Goal: Information Seeking & Learning: Compare options

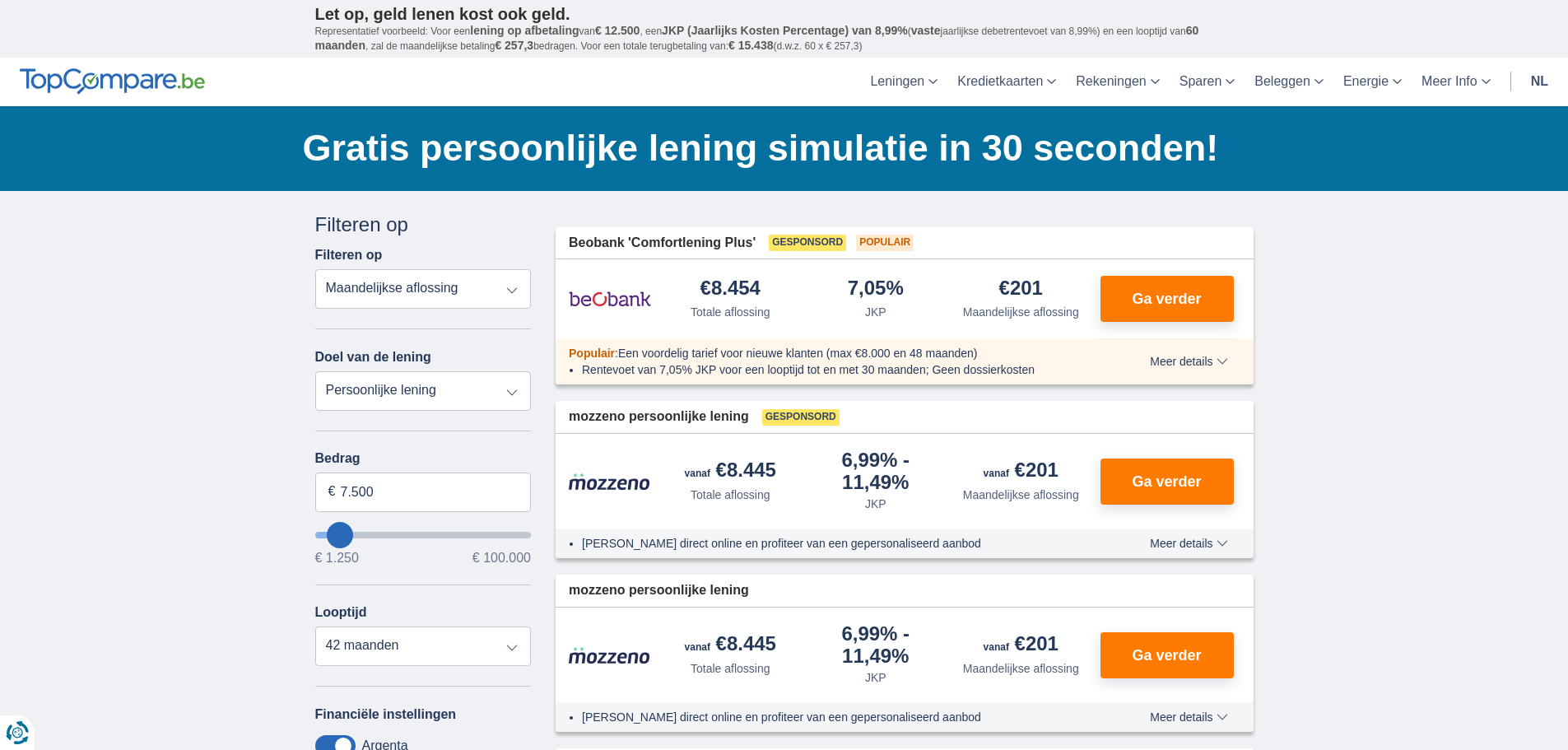
type input "12.250"
type input "12250"
type input "13.250"
type input "14250"
type input "14.250"
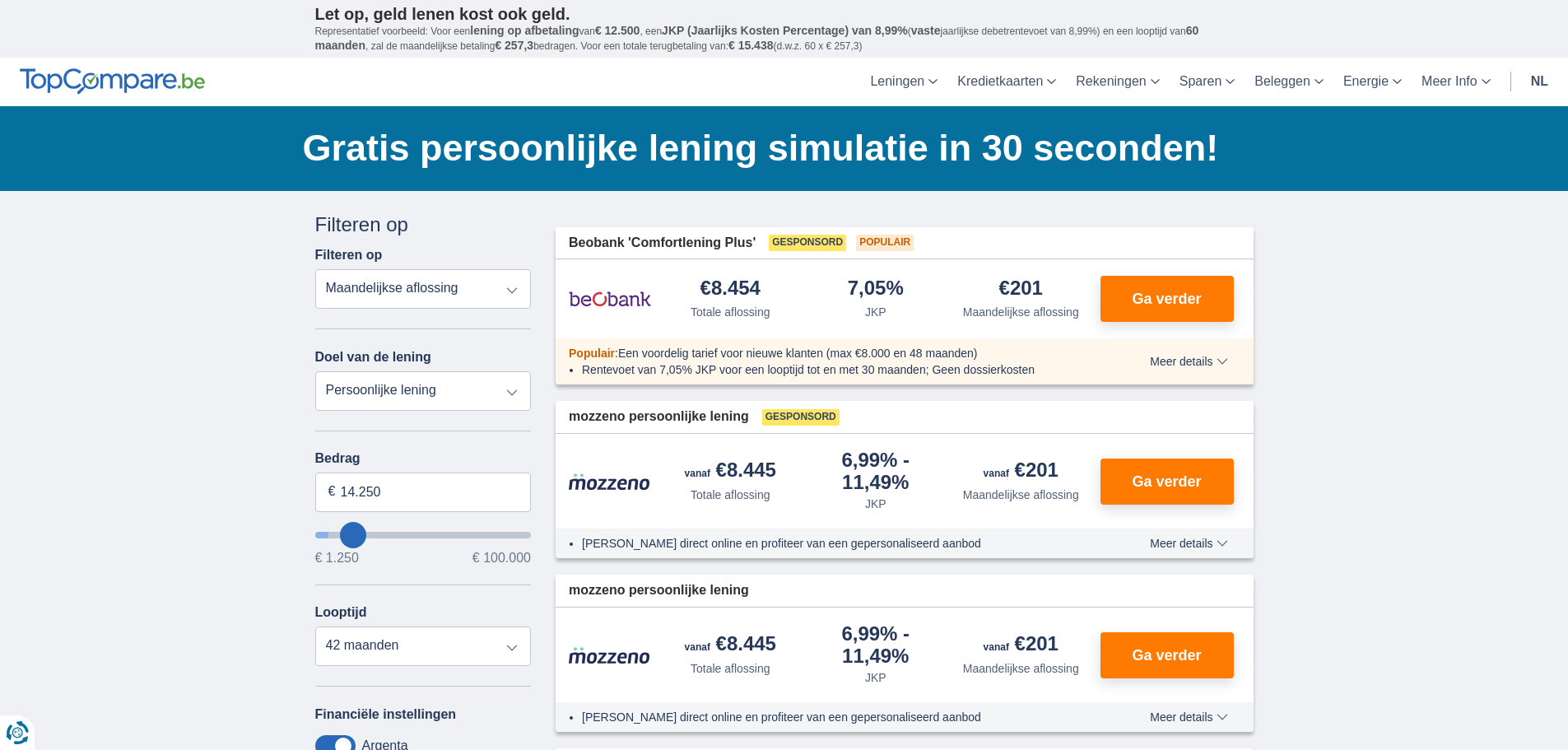
select select "60"
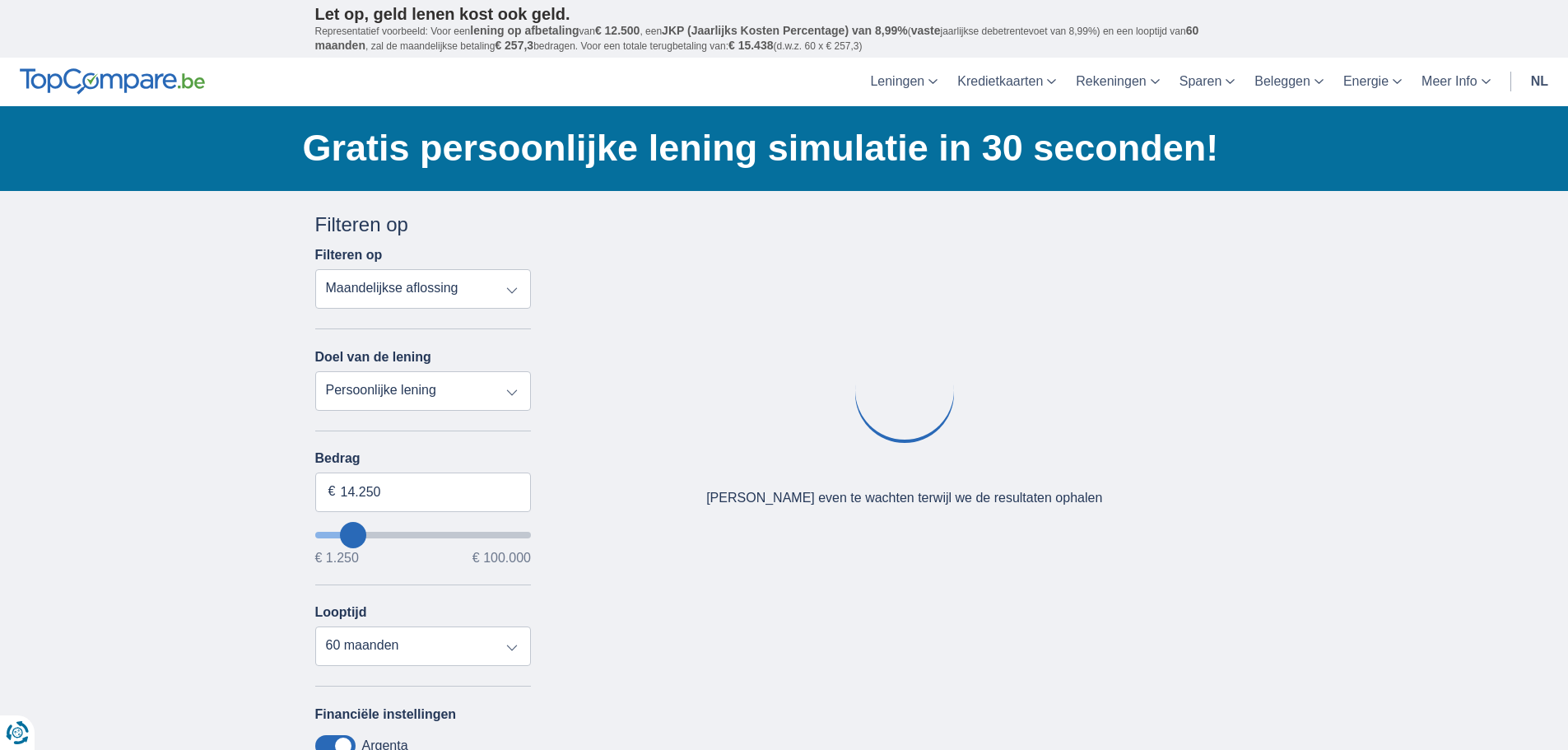
type input "31.250"
type input "31250"
click at [385, 536] on input "wantToBorrow" at bounding box center [424, 534] width 217 height 7
select select "120"
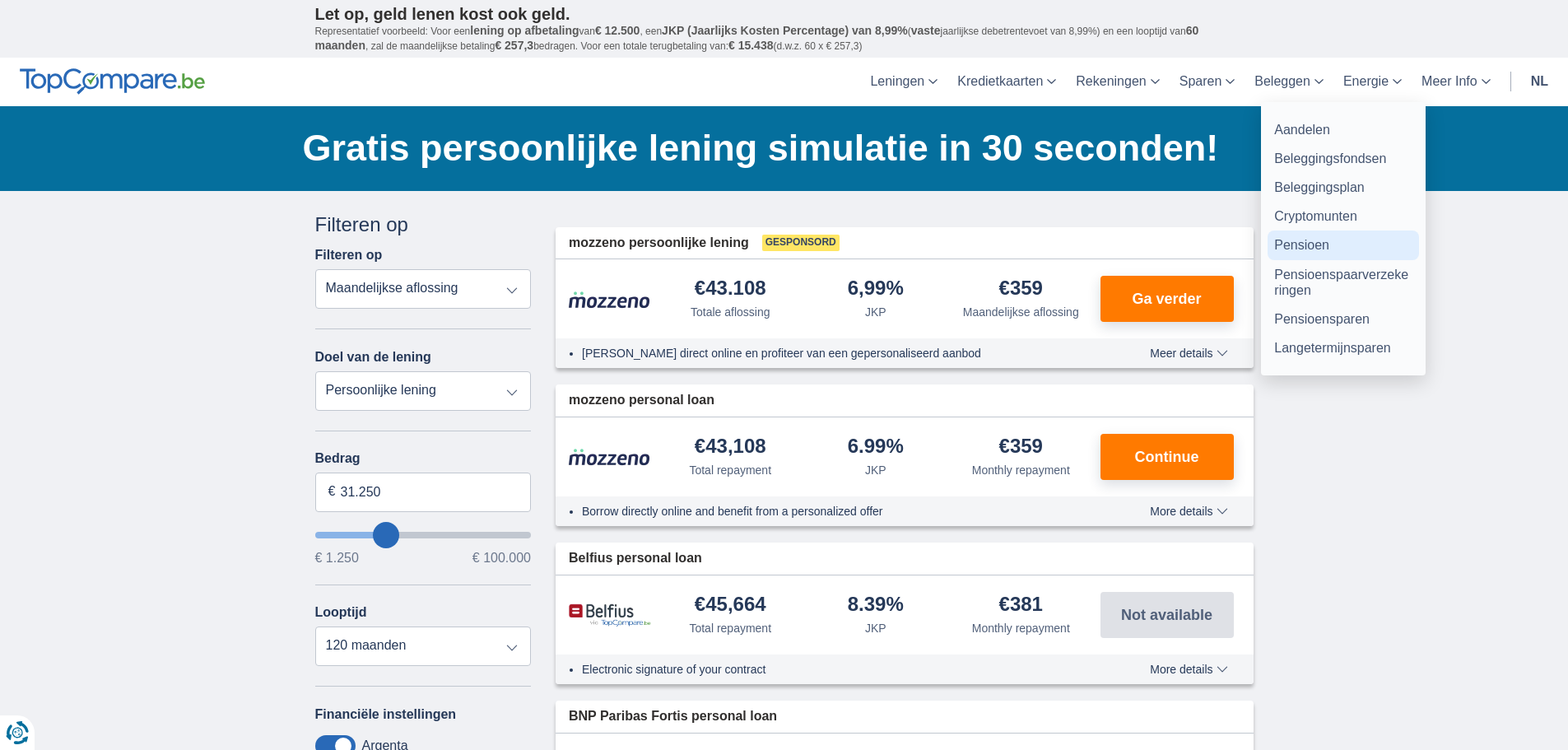
drag, startPoint x: 1395, startPoint y: 232, endPoint x: 1385, endPoint y: 243, distance: 14.9
click at [1395, 232] on link "Pensioen" at bounding box center [1343, 245] width 152 height 29
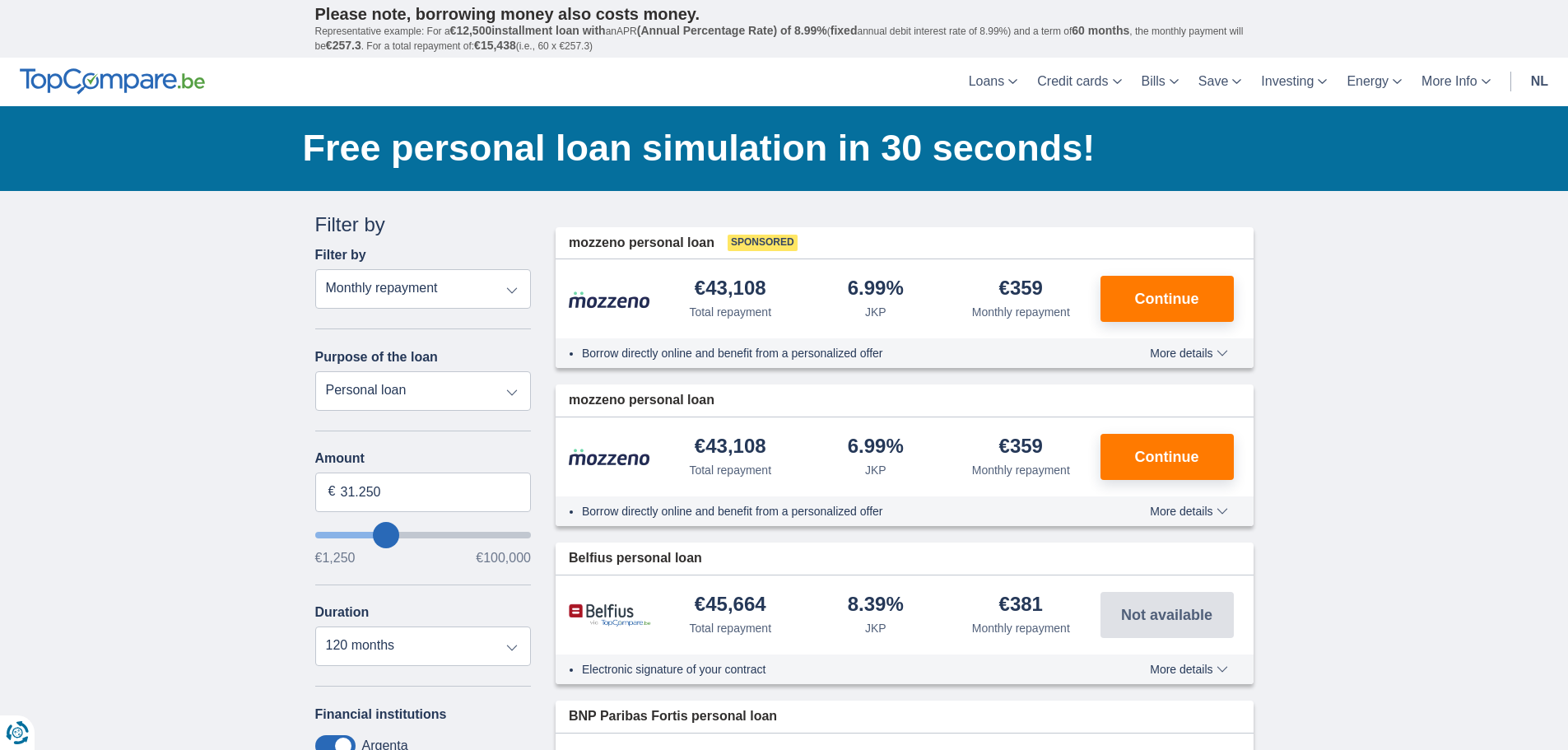
drag, startPoint x: 1339, startPoint y: 0, endPoint x: 1430, endPoint y: 553, distance: 560.4
click at [141, 72] on img at bounding box center [111, 81] width 185 height 26
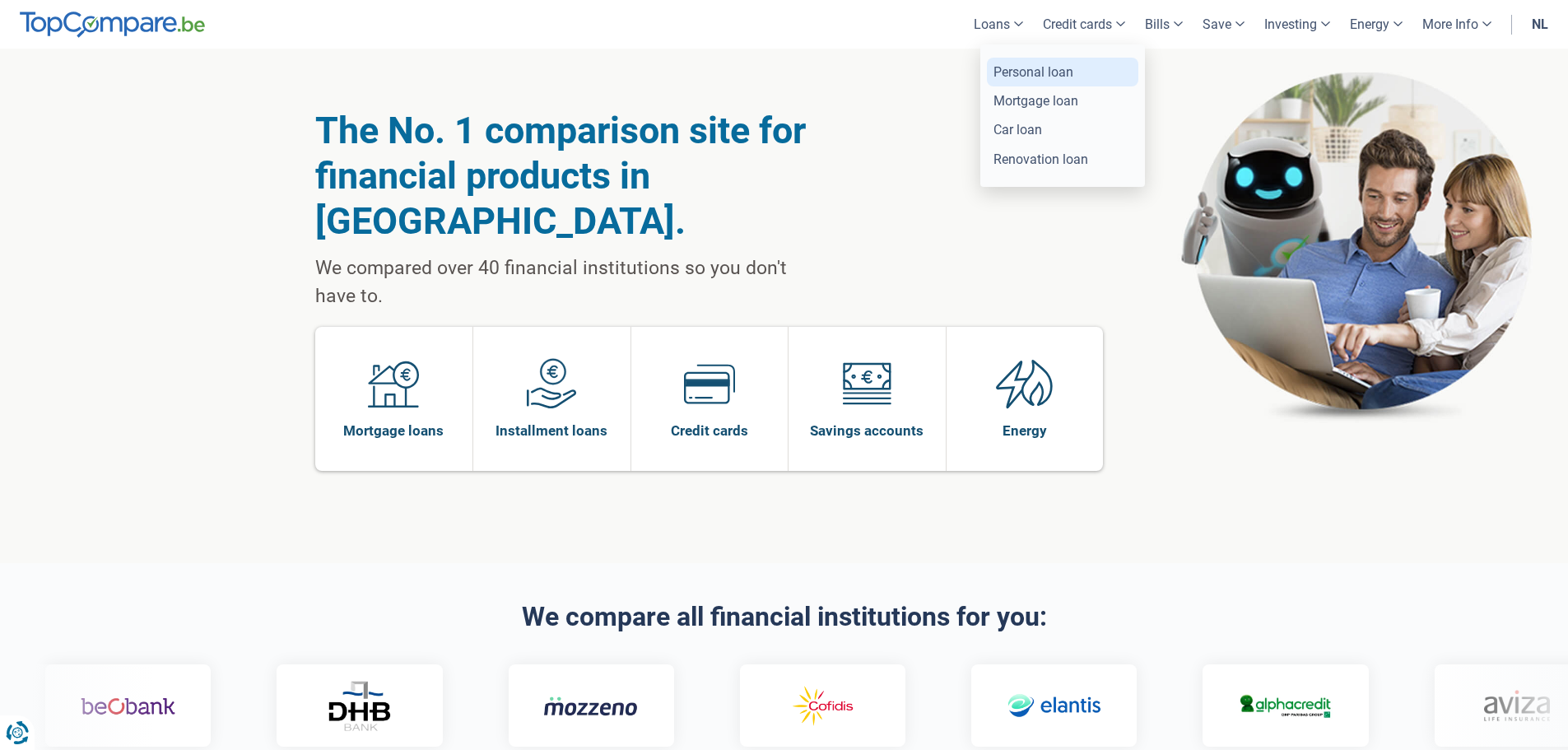
click at [1025, 75] on font "Personal loan" at bounding box center [1034, 72] width 80 height 15
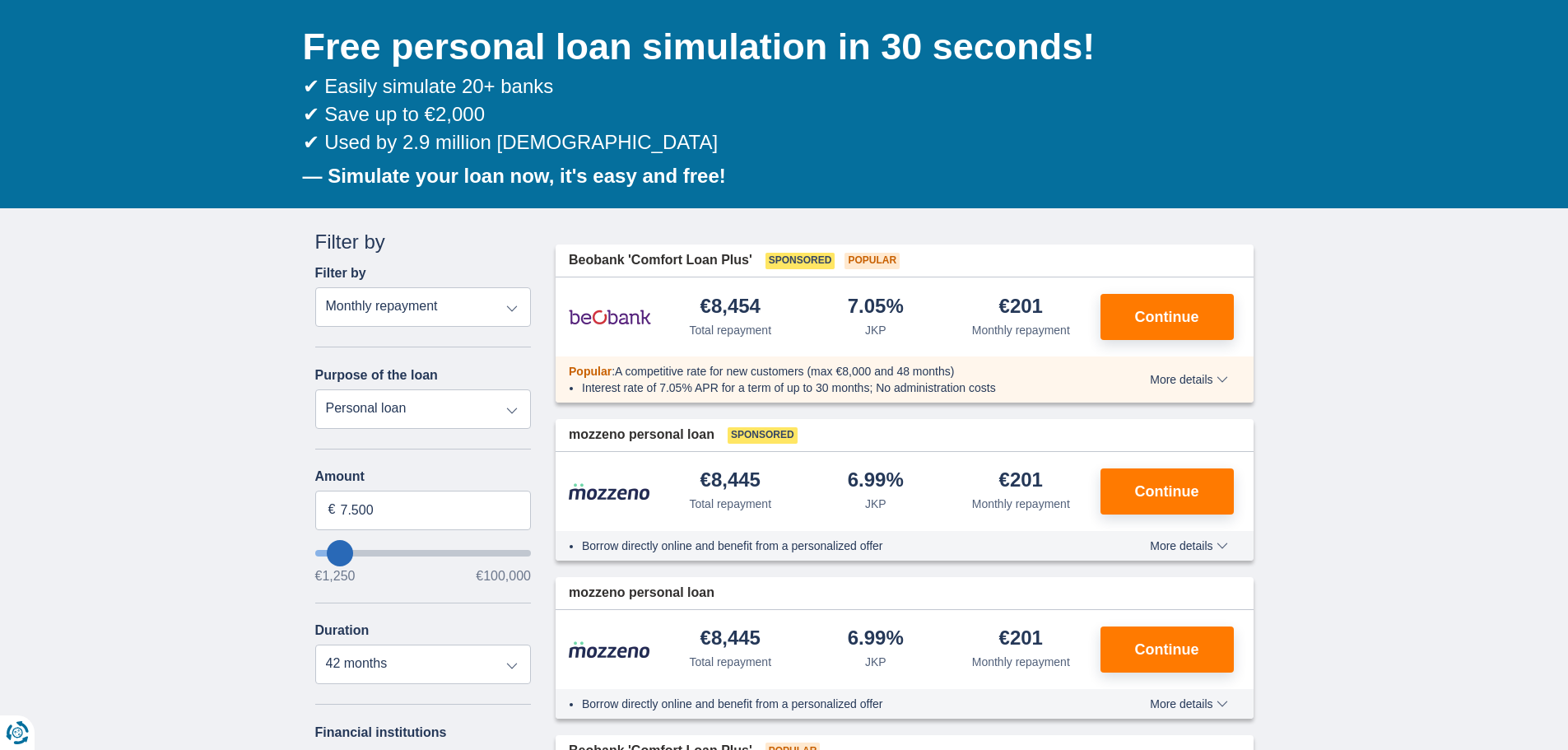
scroll to position [165, 0]
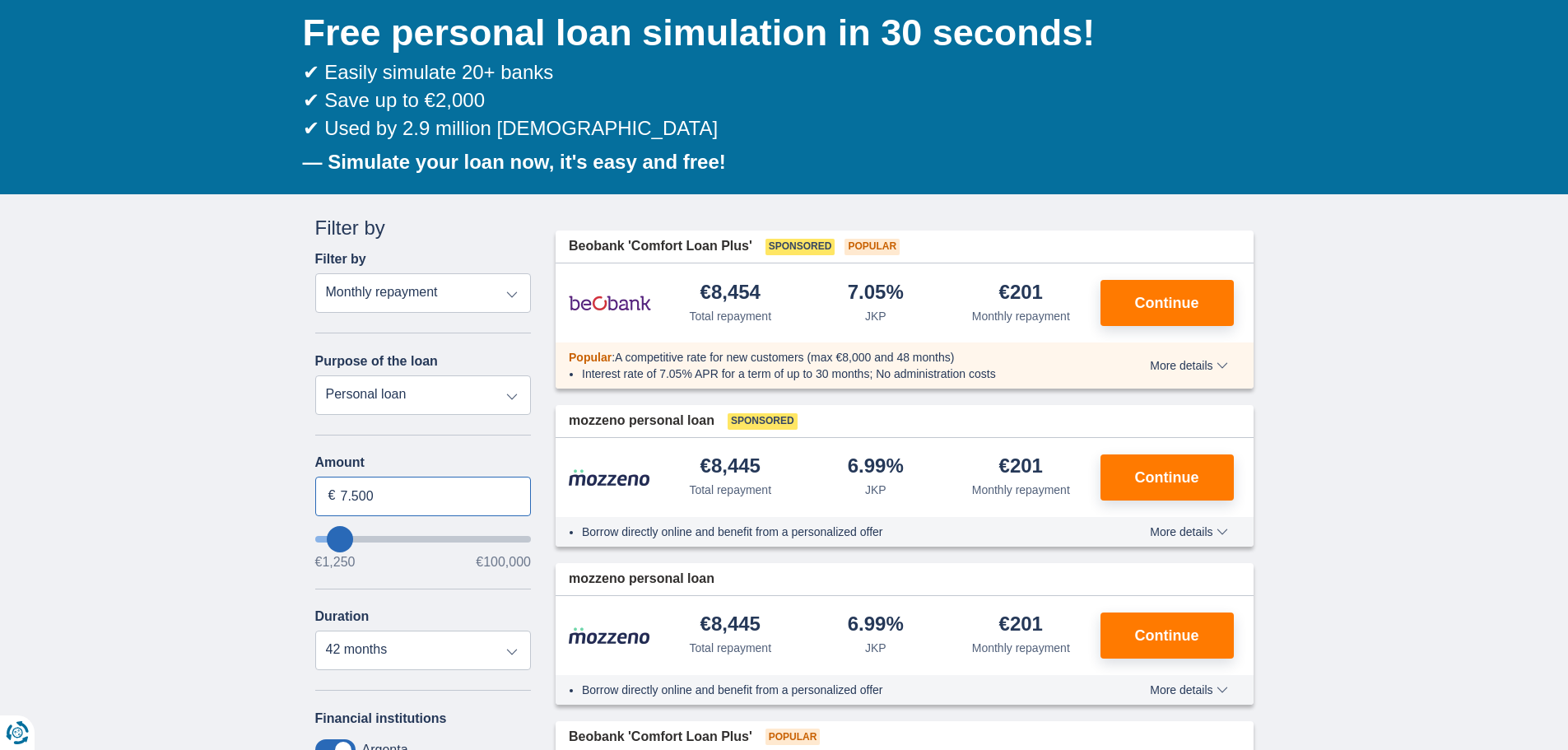
click at [405, 502] on input "7.500" at bounding box center [424, 495] width 217 height 40
drag, startPoint x: 228, startPoint y: 495, endPoint x: 190, endPoint y: 490, distance: 38.3
type input "30.000"
type input "30250"
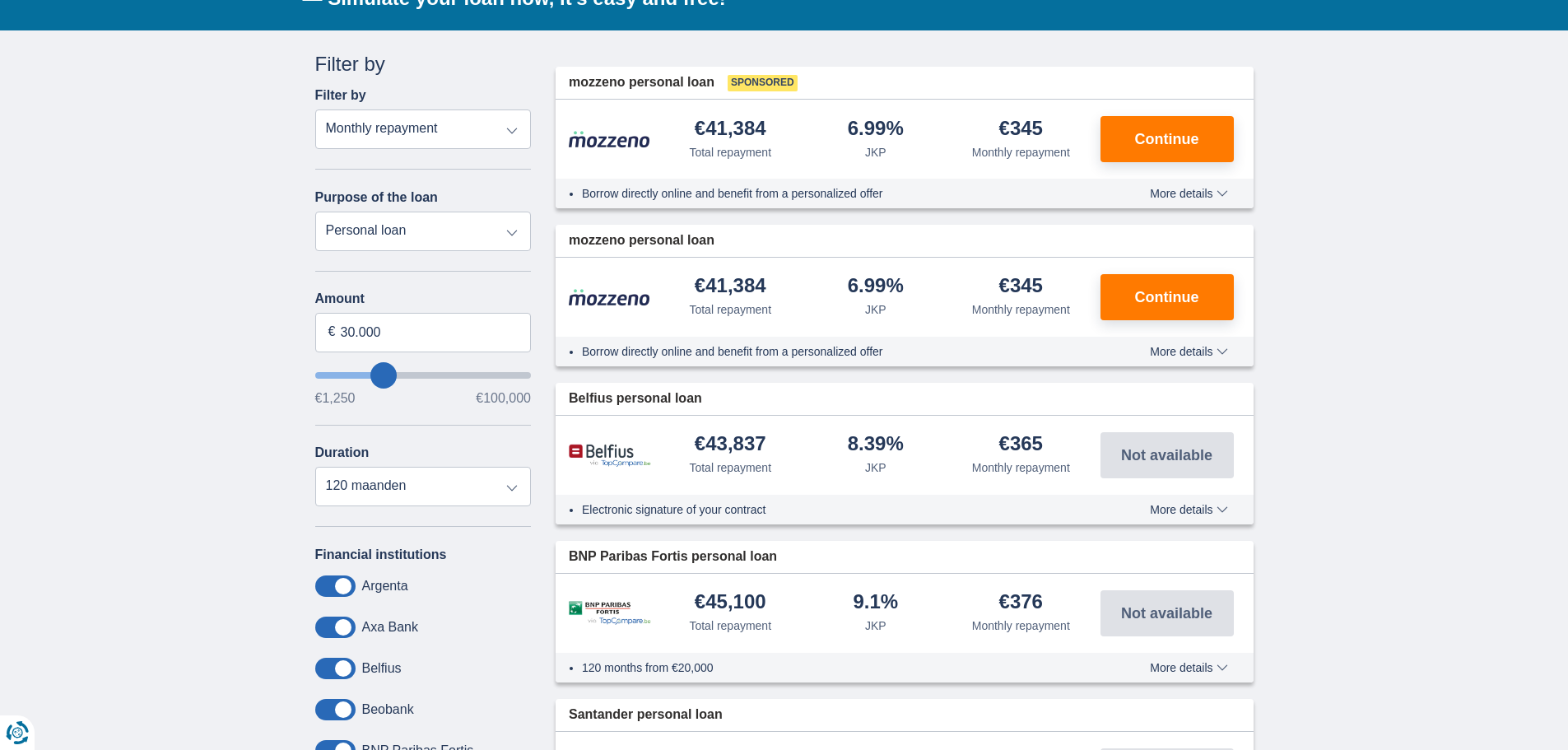
scroll to position [329, 0]
click at [382, 491] on select "12 months 18 months 24 months 30 months 36 months 42 months 48 maanden 60 maand…" at bounding box center [424, 485] width 217 height 40
click at [399, 491] on select "12 months 18 months 24 months 30 months 36 months 42 months 48 maanden 60 maand…" at bounding box center [424, 485] width 217 height 40
select select "60"
click at [316, 465] on select "12 months 18 months 24 months 30 months 36 months 42 months 48 maanden 60 maand…" at bounding box center [424, 485] width 217 height 40
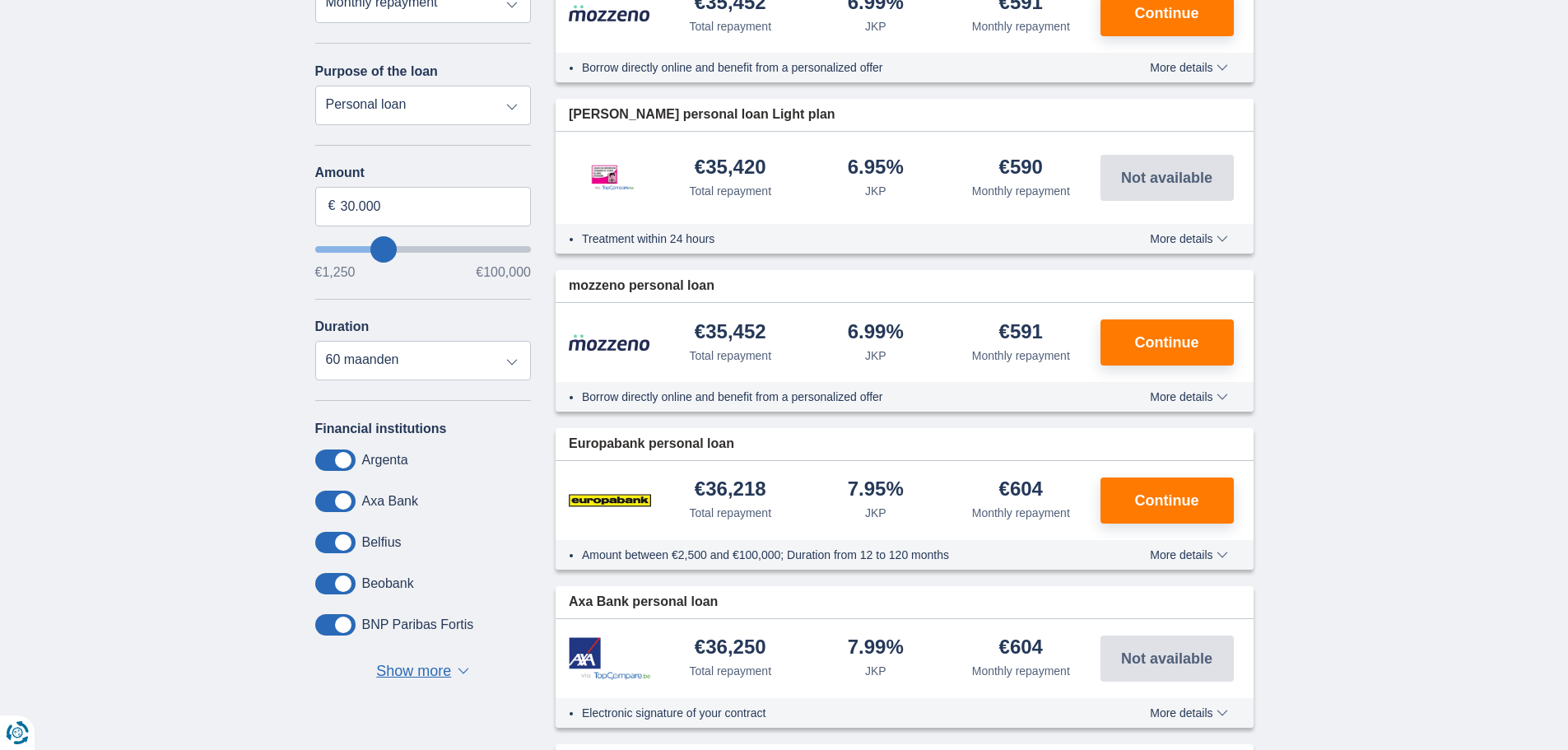
scroll to position [494, 0]
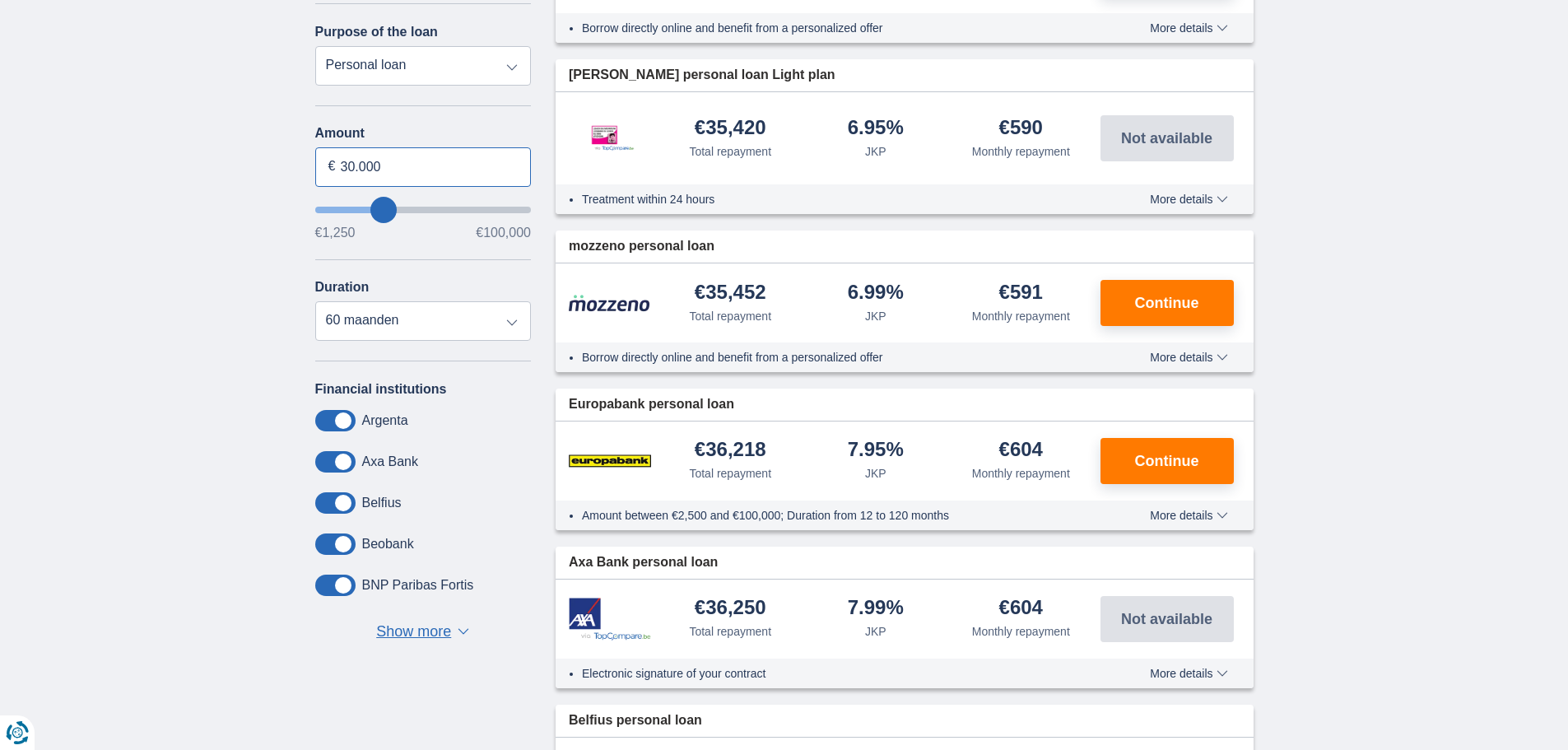
click at [407, 158] on input "30.000" at bounding box center [424, 166] width 217 height 40
drag, startPoint x: 395, startPoint y: 164, endPoint x: 125, endPoint y: 182, distance: 270.6
type input "25.000"
type input "25250"
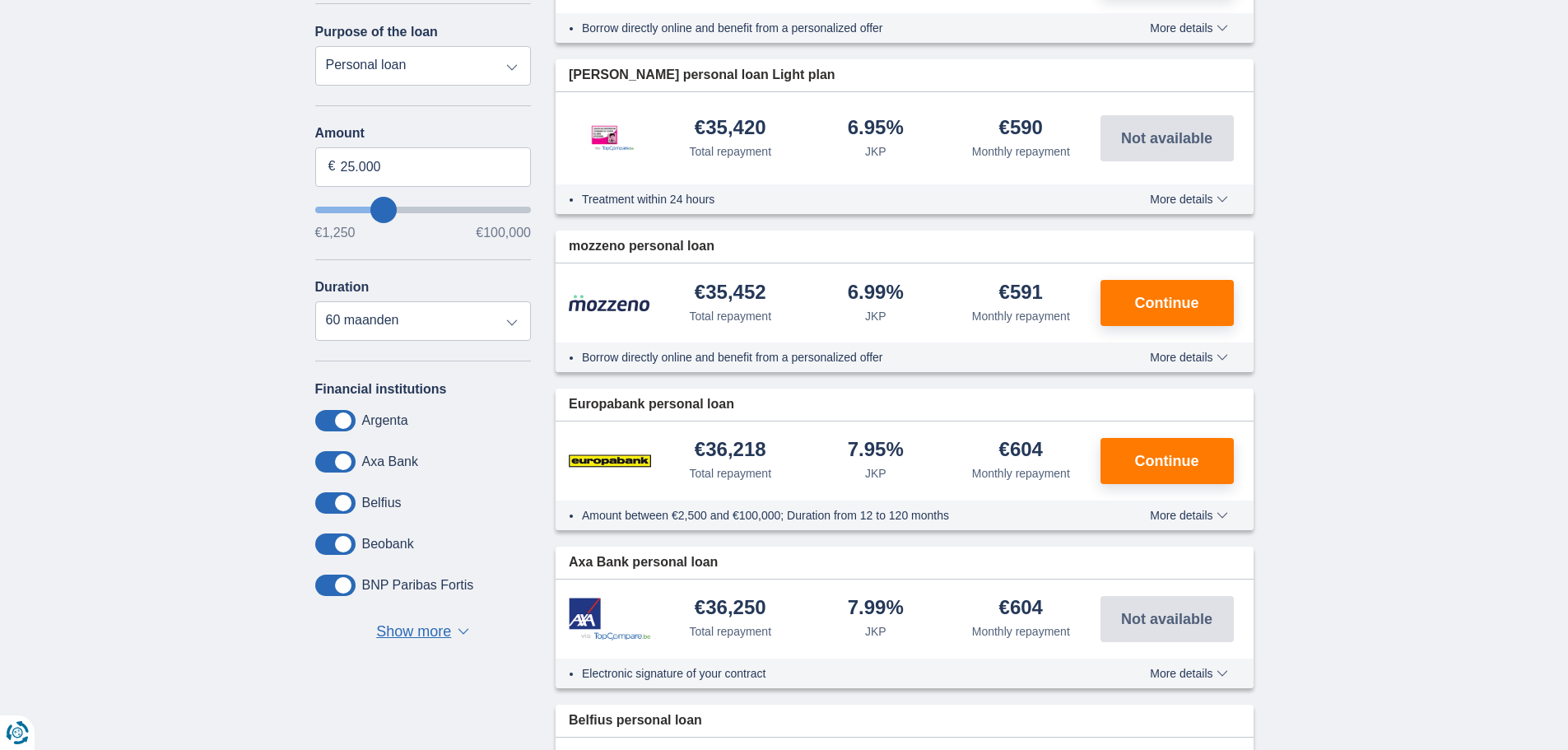
select select "120"
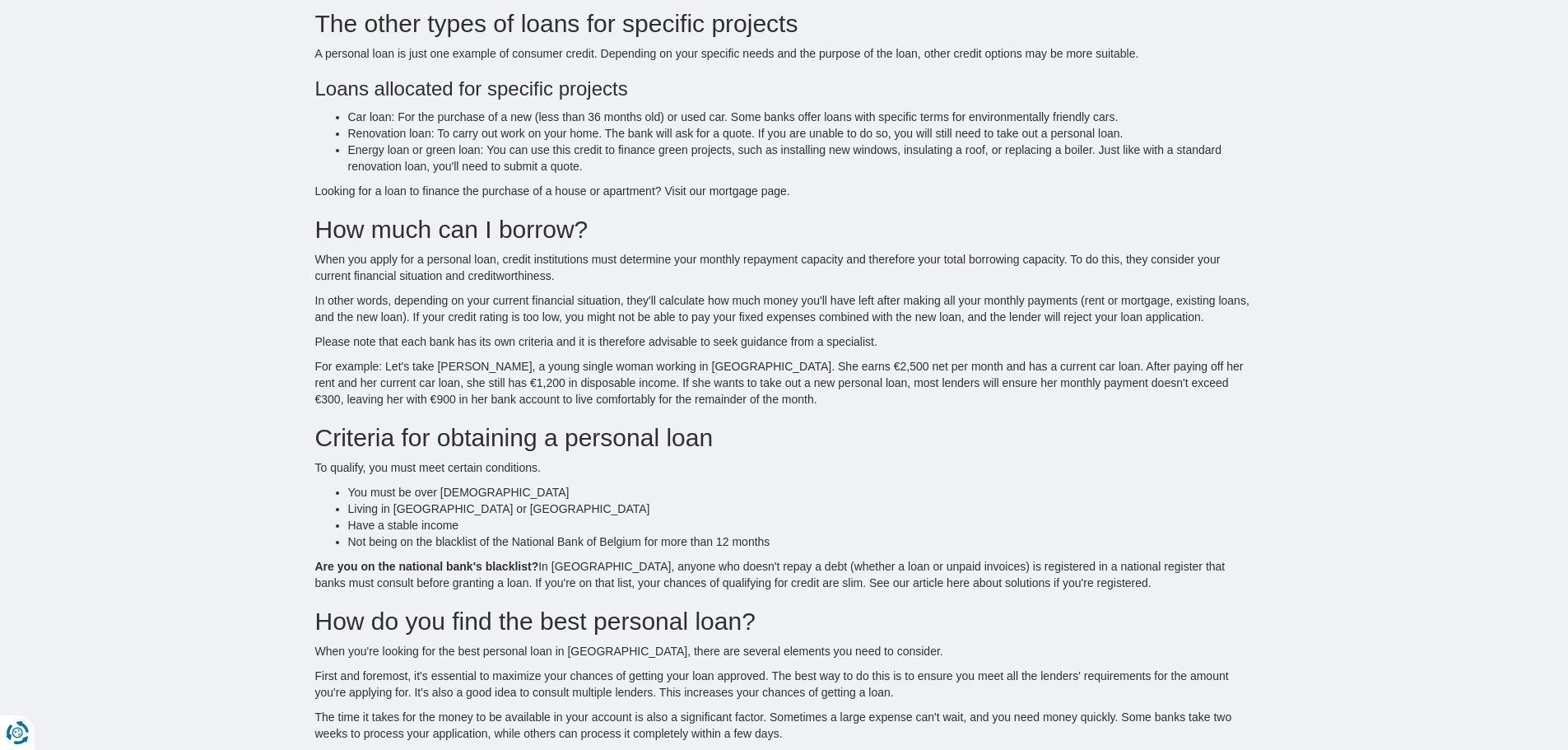
scroll to position [0, 0]
